Goal: Task Accomplishment & Management: Complete application form

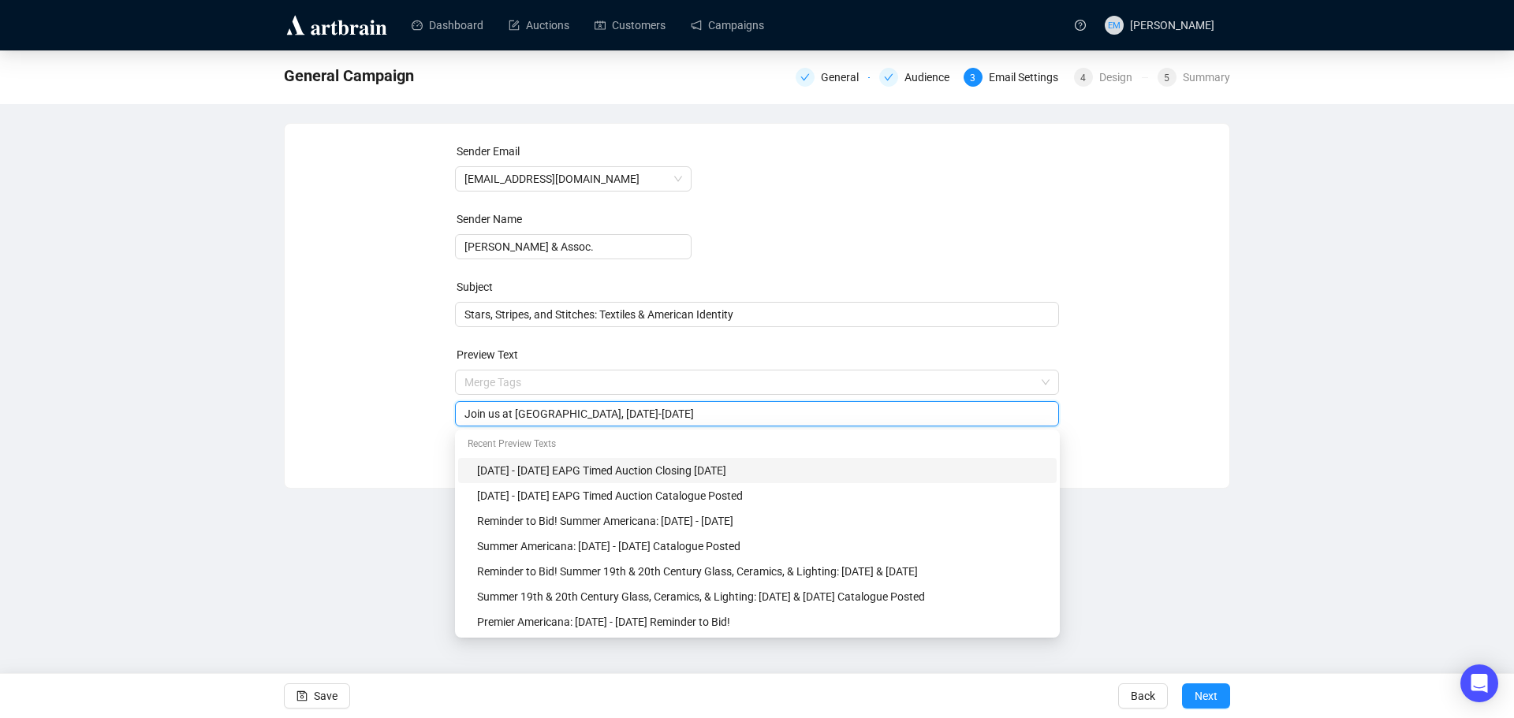
type input "Join us at [GEOGRAPHIC_DATA], [DATE]-[DATE]"
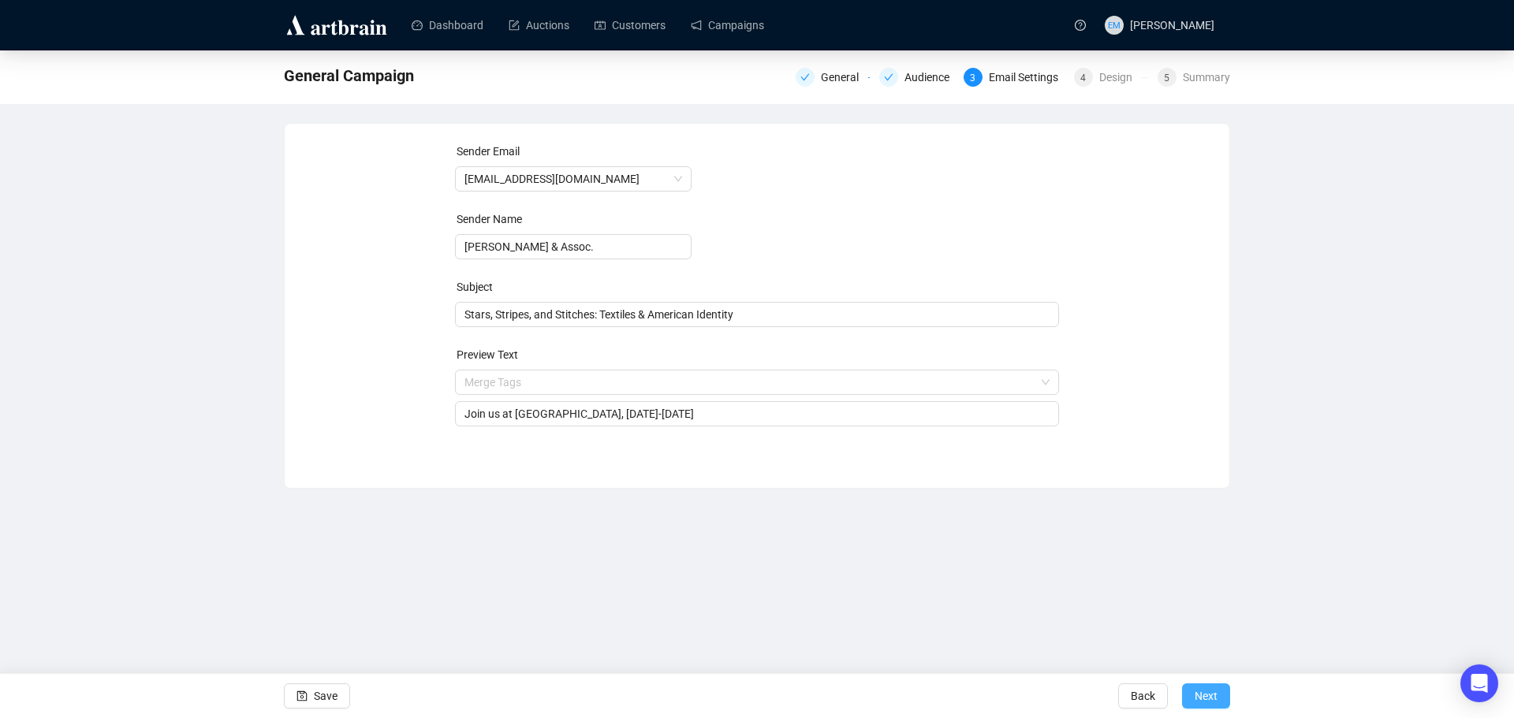
click at [1205, 691] on span "Next" at bounding box center [1206, 696] width 23 height 44
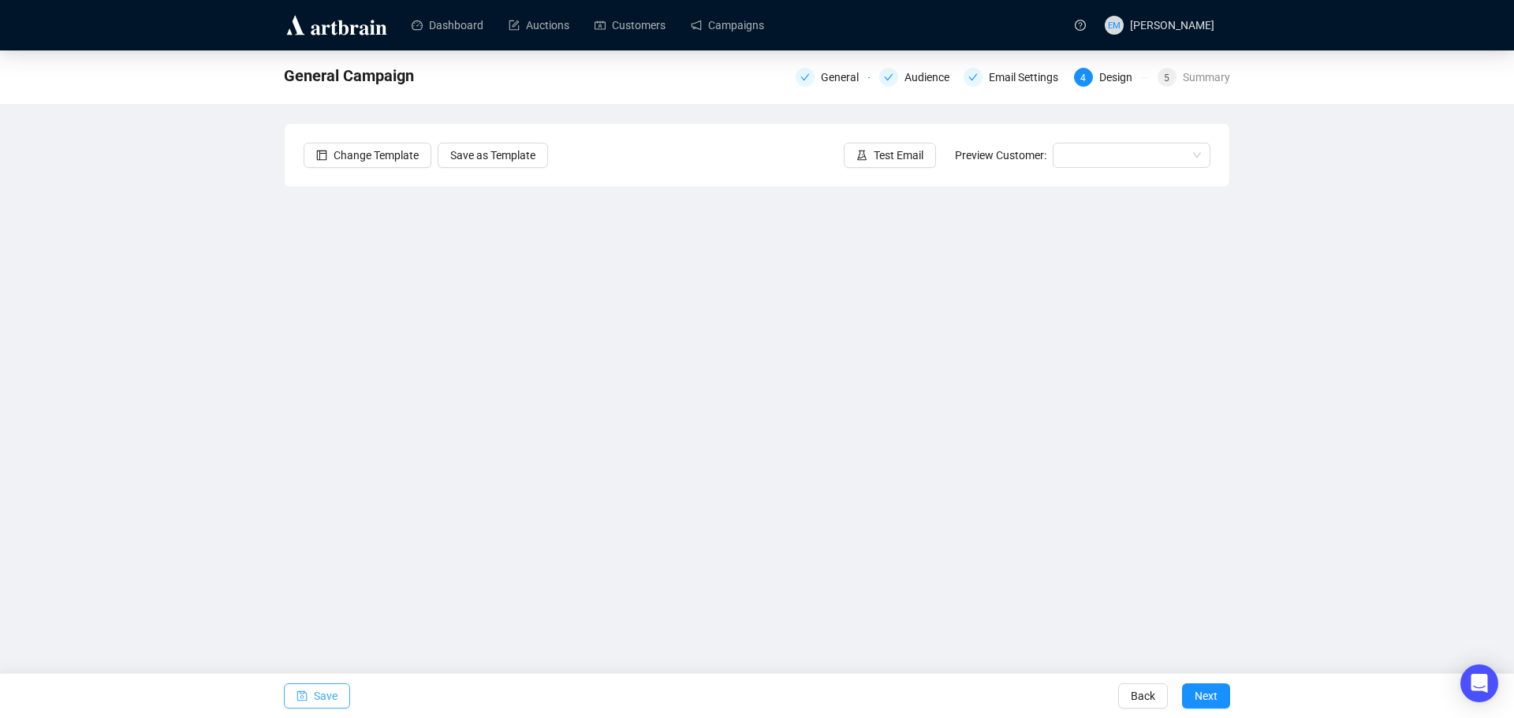
click at [337, 695] on button "Save" at bounding box center [317, 696] width 66 height 25
click at [1279, 480] on div "MESDA: Stars, Stripes, & Stitches Promotion General Audience Email Settings 4 D…" at bounding box center [757, 341] width 1514 height 583
click at [338, 701] on button "Save" at bounding box center [317, 696] width 66 height 25
click at [322, 692] on span "Save" at bounding box center [326, 696] width 24 height 44
